Goal: Task Accomplishment & Management: Use online tool/utility

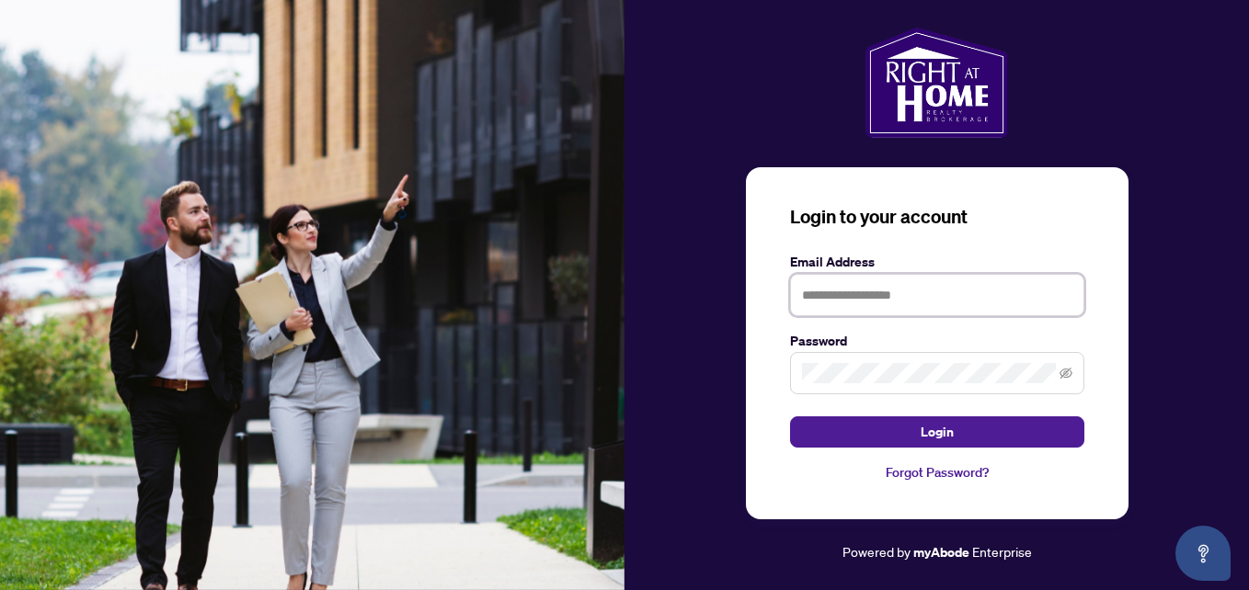
click at [815, 290] on input "text" at bounding box center [937, 295] width 294 height 42
type input "**********"
click at [790, 416] on button "Login" at bounding box center [937, 431] width 294 height 31
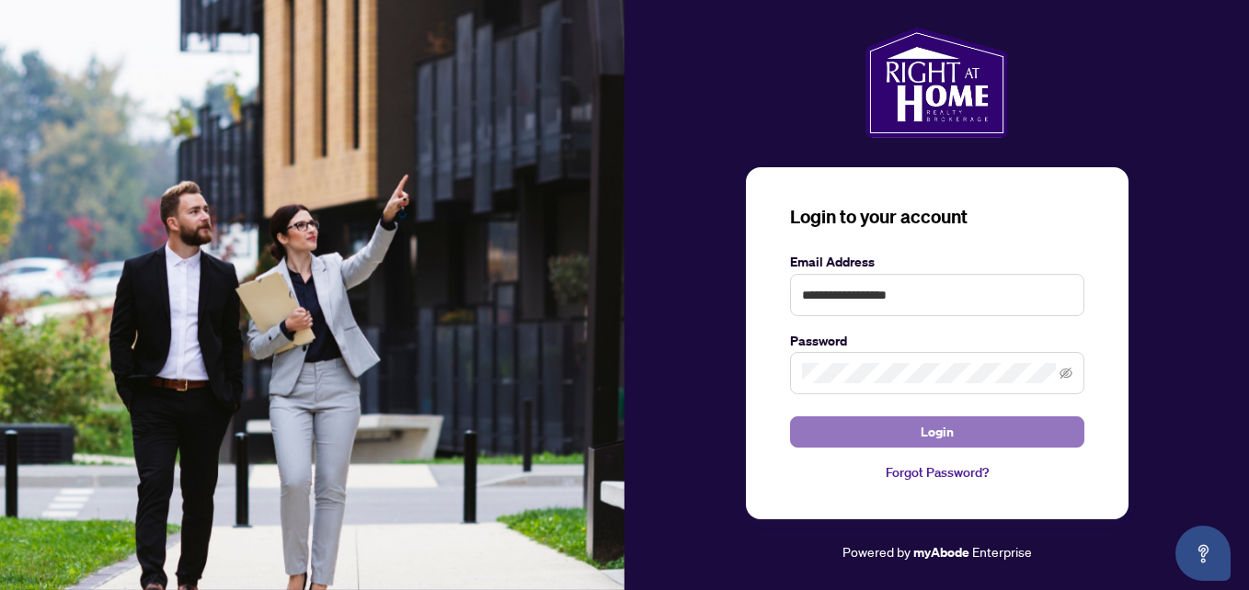
click at [816, 432] on button "Login" at bounding box center [937, 431] width 294 height 31
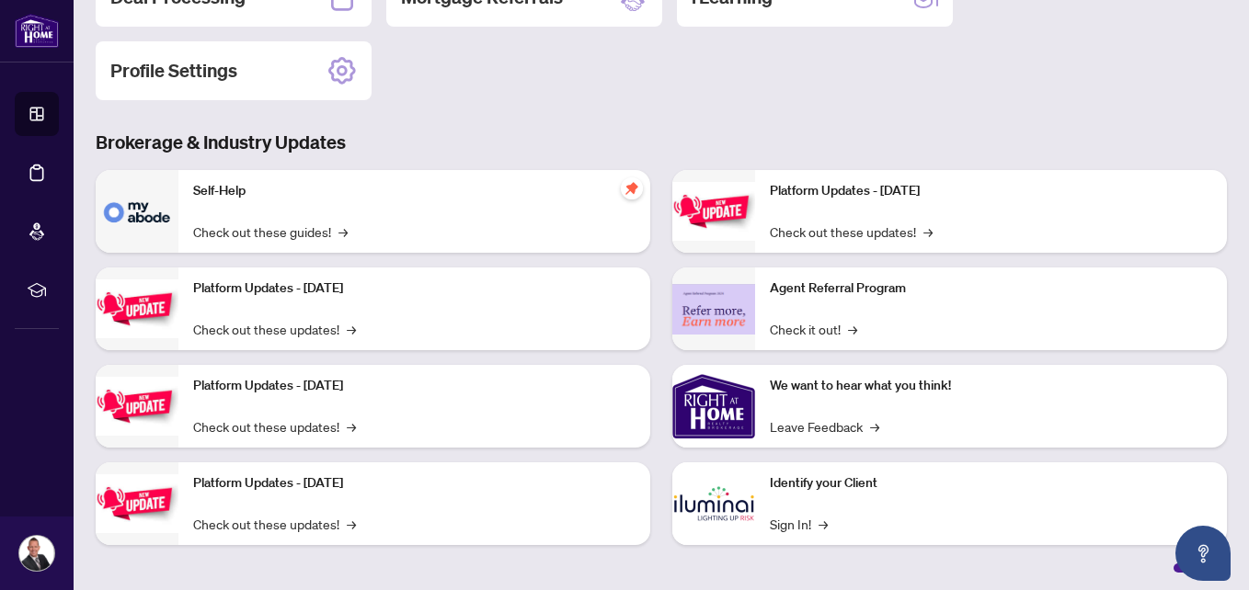
scroll to position [260, 0]
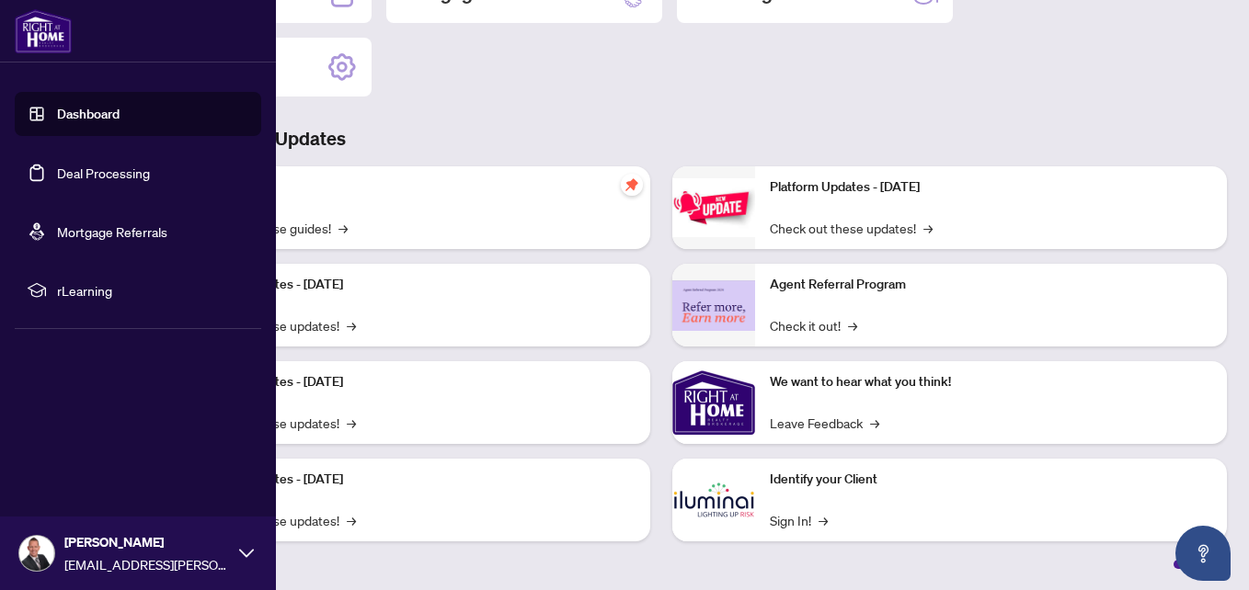
click at [84, 291] on span "rLearning" at bounding box center [152, 290] width 191 height 20
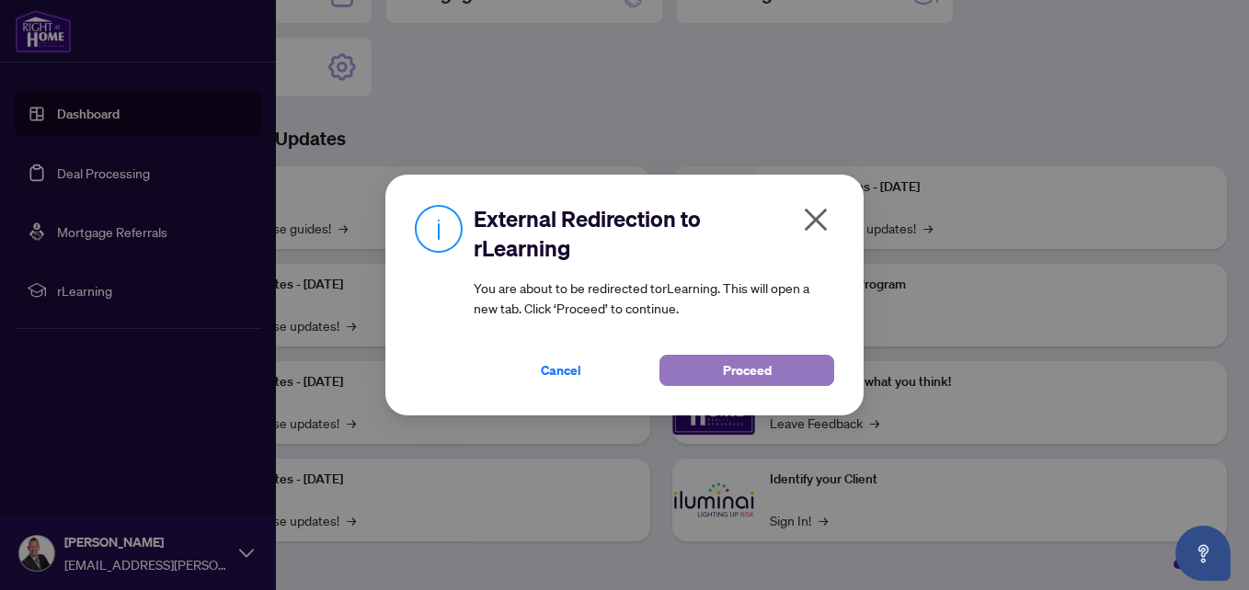
click at [728, 370] on span "Proceed" at bounding box center [747, 370] width 49 height 29
